Goal: Share content: Share content

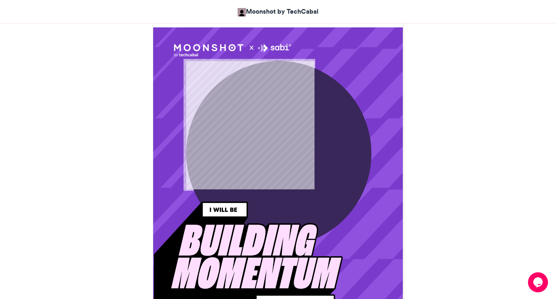
scroll to position [199, 0]
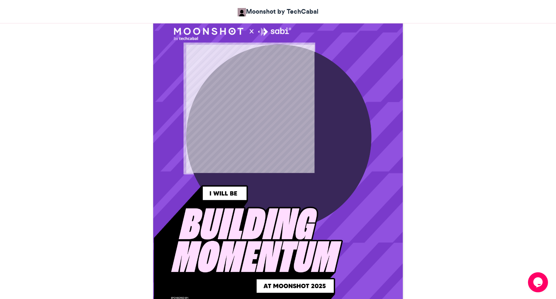
click at [216, 193] on img at bounding box center [248, 258] width 189 height 146
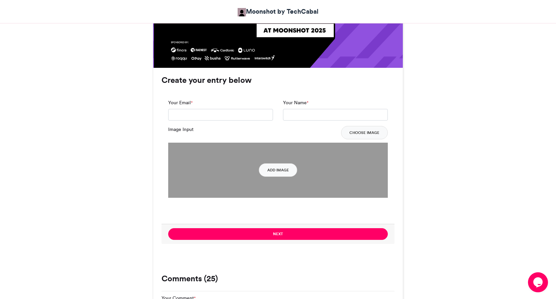
scroll to position [457, 0]
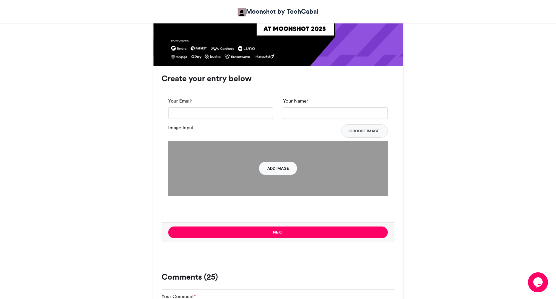
click at [278, 167] on button "Add Image" at bounding box center [278, 168] width 38 height 13
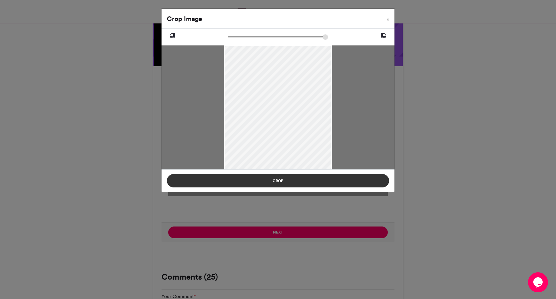
click at [289, 180] on button "Crop" at bounding box center [278, 180] width 222 height 13
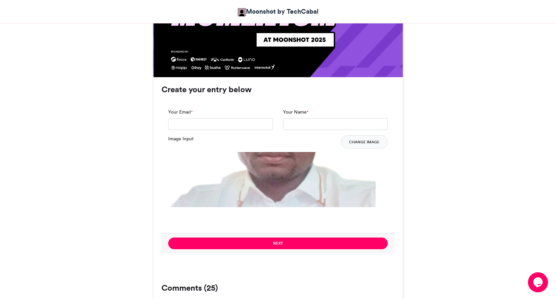
scroll to position [445, 0]
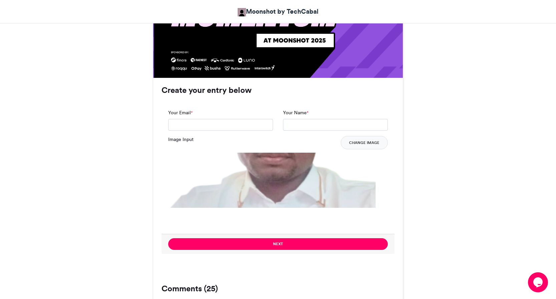
click at [220, 185] on img at bounding box center [278, 263] width 220 height 220
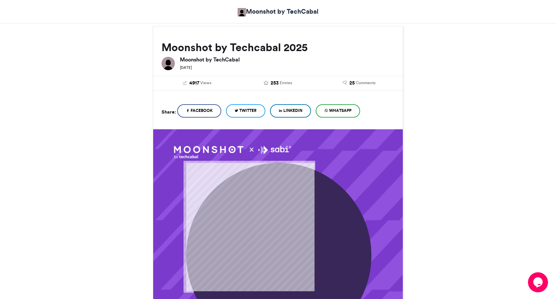
scroll to position [77, 0]
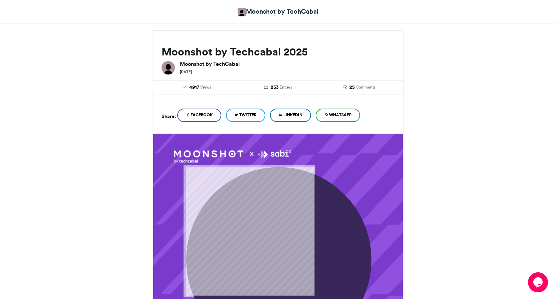
click at [291, 111] on link "LinkedIn" at bounding box center [290, 115] width 41 height 13
